Goal: Navigation & Orientation: Find specific page/section

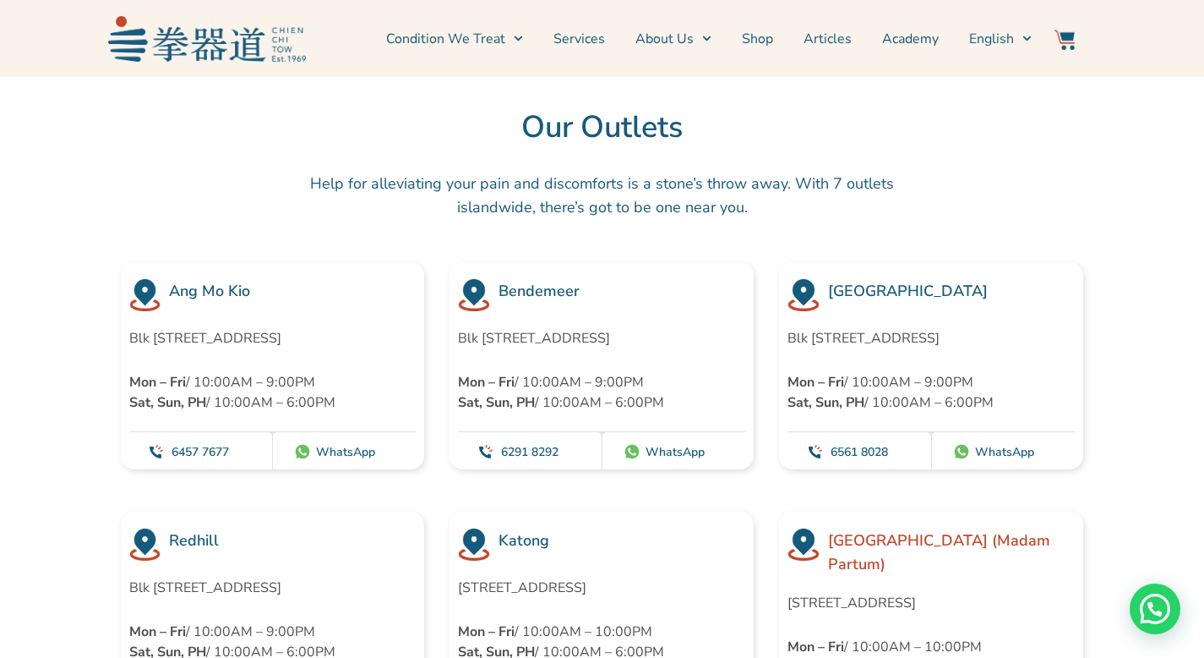
scroll to position [4545, 0]
drag, startPoint x: 247, startPoint y: 336, endPoint x: 112, endPoint y: 313, distance: 136.3
click at [112, 313] on div "Ang Mo Kio Blk [STREET_ADDRESS] Mon – Fri / 10:00AM – 9:00PM Sat, Sun, PH / 10:…" at bounding box center [273, 365] width 330 height 207
copy p "Blk [STREET_ADDRESS]"
click at [438, 376] on div "Bendemeer Blk [STREET_ADDRESS] Mon – Fri / 10:00AM – 9:00PM Sat, Sun, PH / 10:0…" at bounding box center [602, 365] width 330 height 207
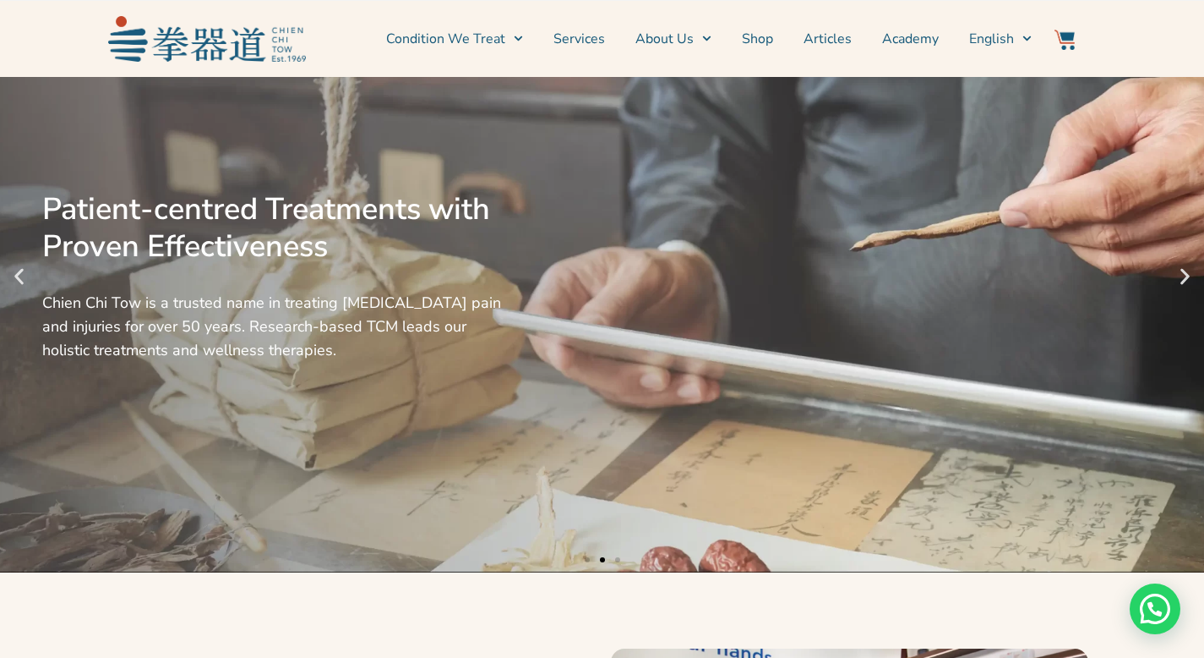
scroll to position [0, 0]
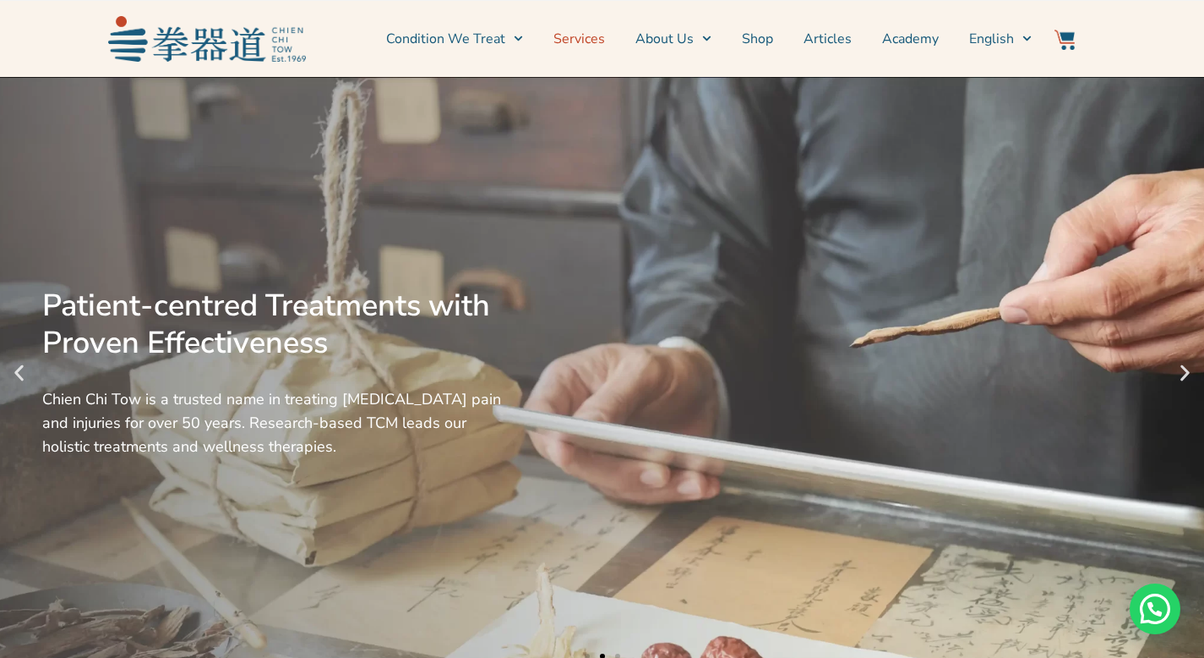
click at [596, 35] on link "Services" at bounding box center [580, 39] width 52 height 42
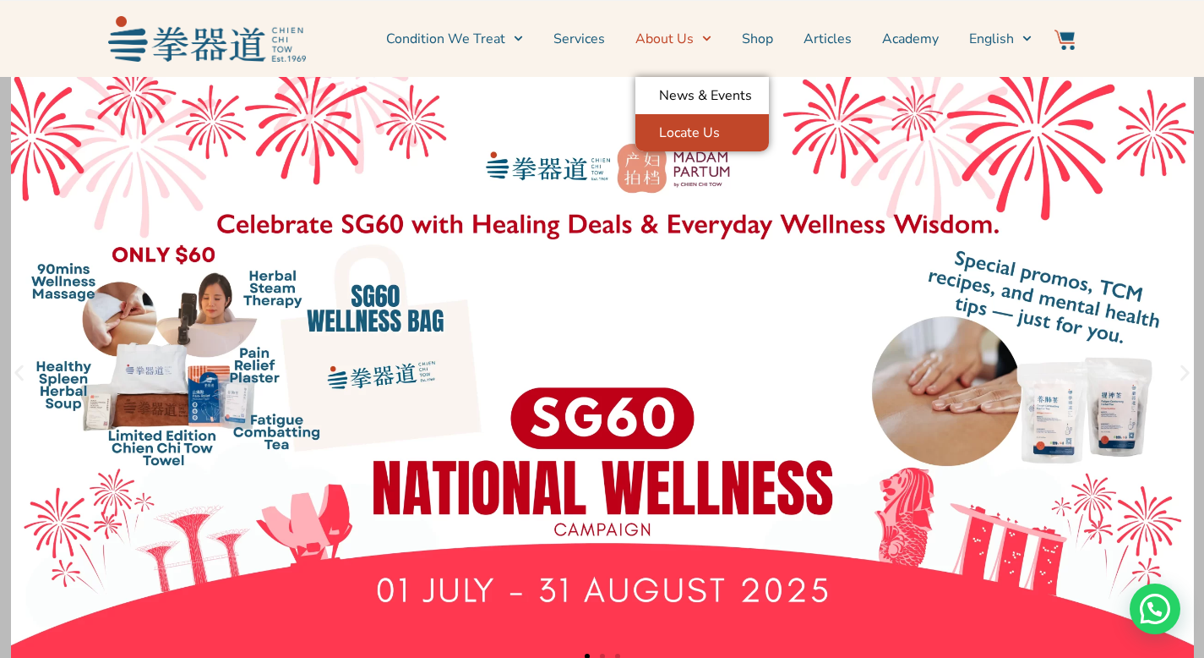
click at [690, 133] on link "Locate Us" at bounding box center [703, 132] width 134 height 37
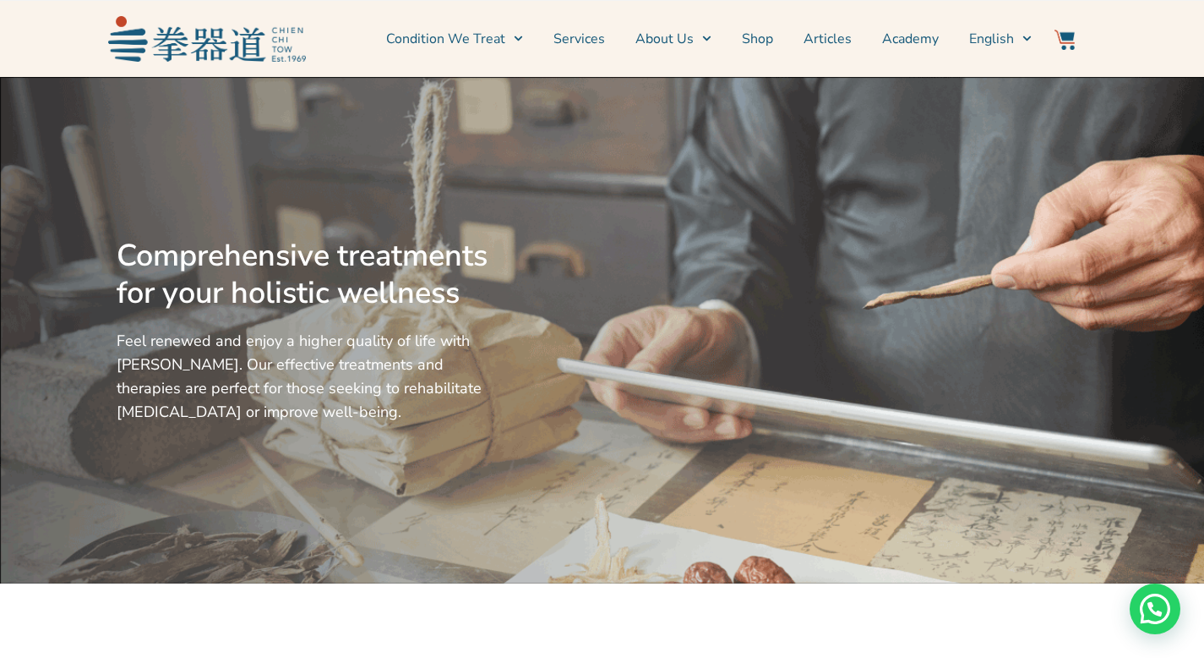
click at [592, 41] on link "Services" at bounding box center [580, 39] width 52 height 42
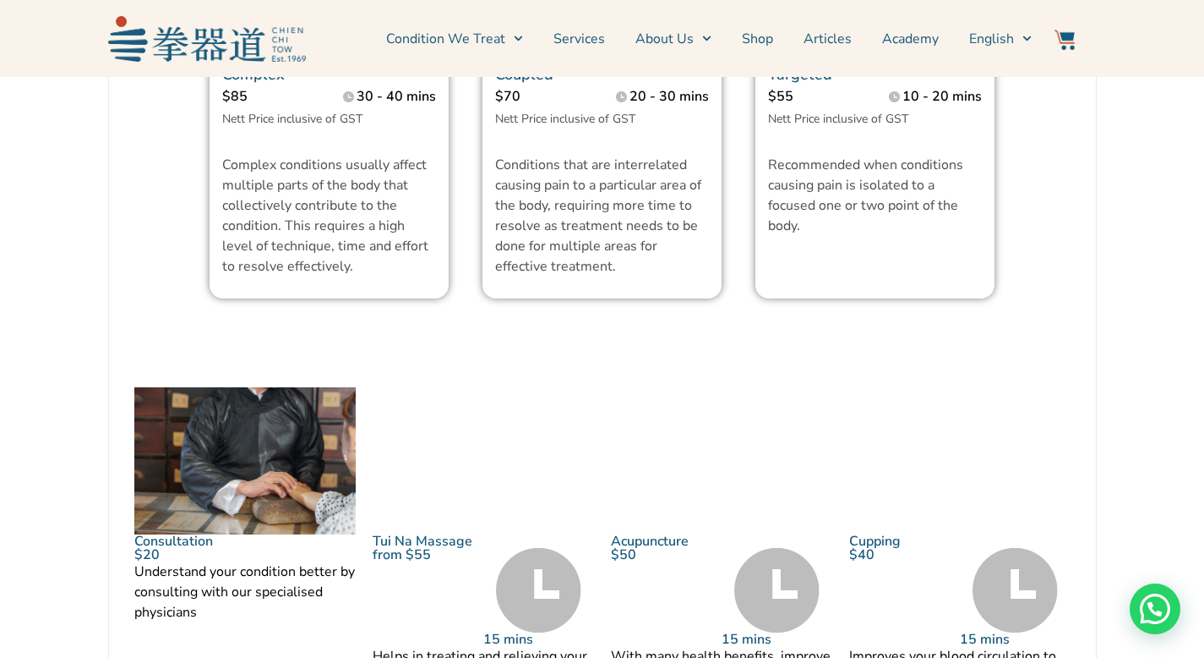
scroll to position [1853, 0]
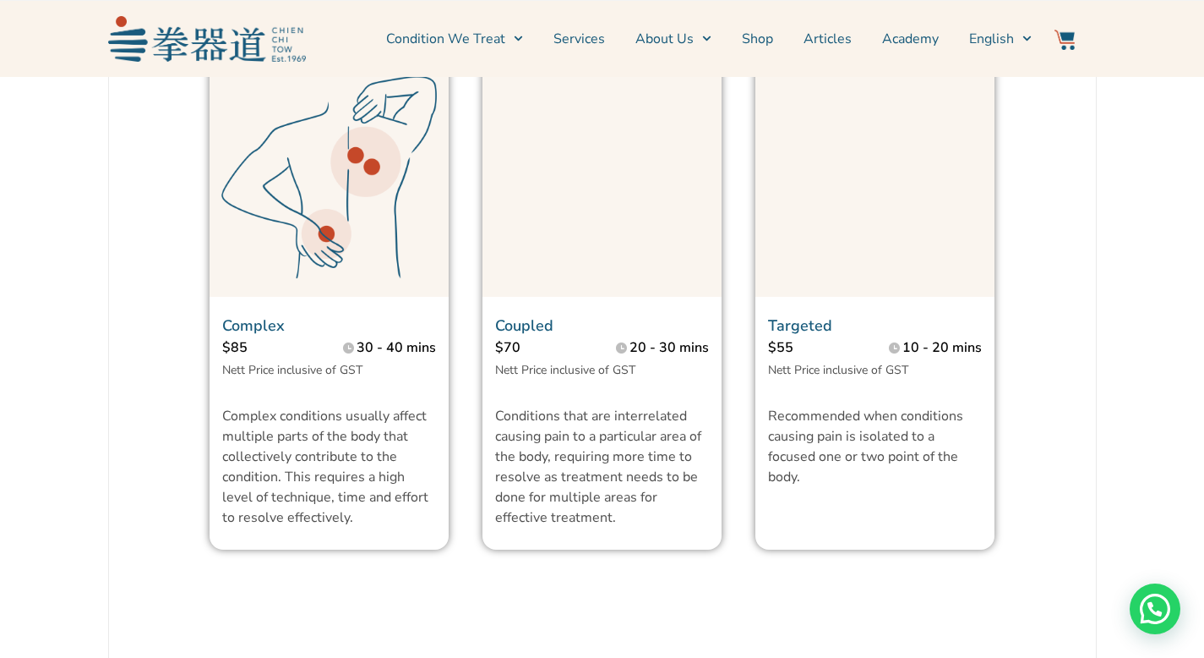
scroll to position [1298, 0]
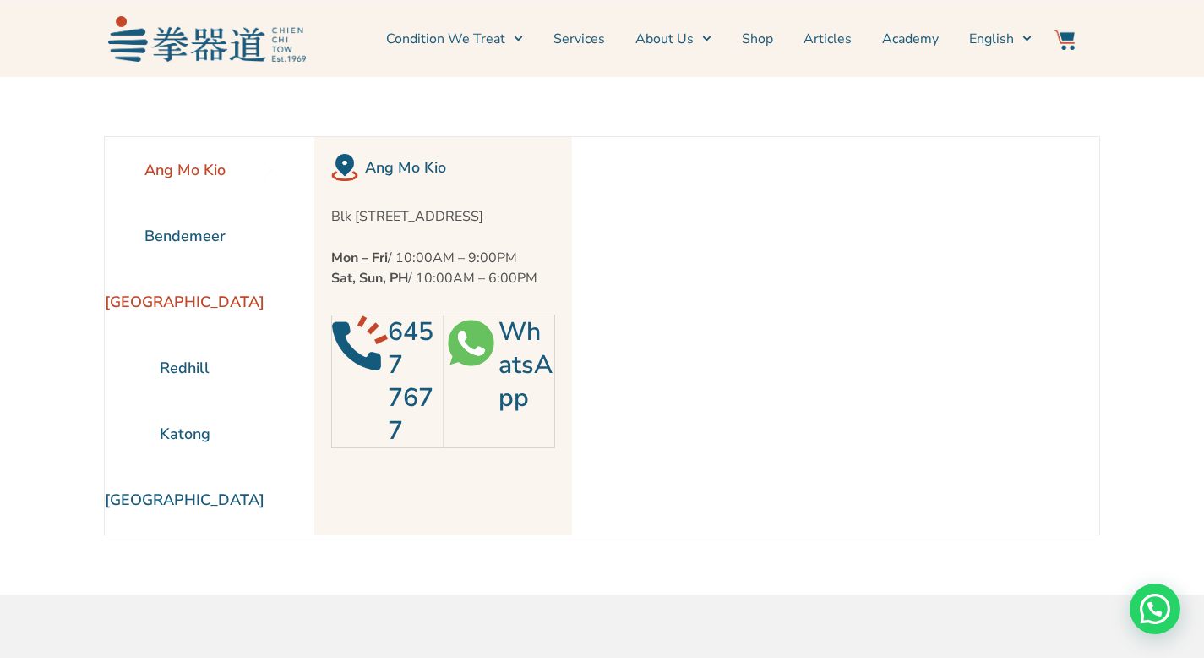
click at [188, 296] on li "[GEOGRAPHIC_DATA]" at bounding box center [185, 302] width 160 height 66
drag, startPoint x: 325, startPoint y: 216, endPoint x: 543, endPoint y: 215, distance: 218.1
click at [543, 215] on p "Blk [STREET_ADDRESS]" at bounding box center [443, 216] width 224 height 20
copy p "Blk 253 Jurong East St 24 #01-219,"
